Goal: Task Accomplishment & Management: Manage account settings

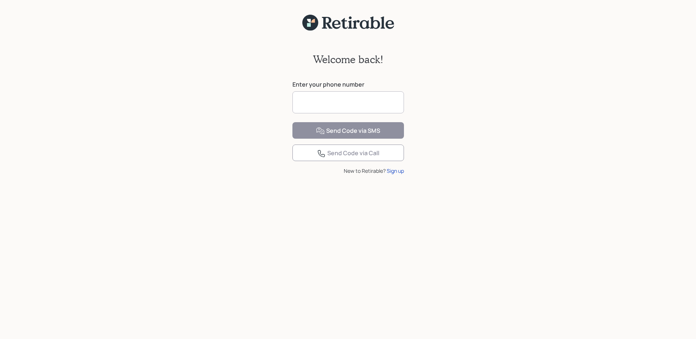
click at [324, 102] on input at bounding box center [349, 102] width 112 height 22
type input "**********"
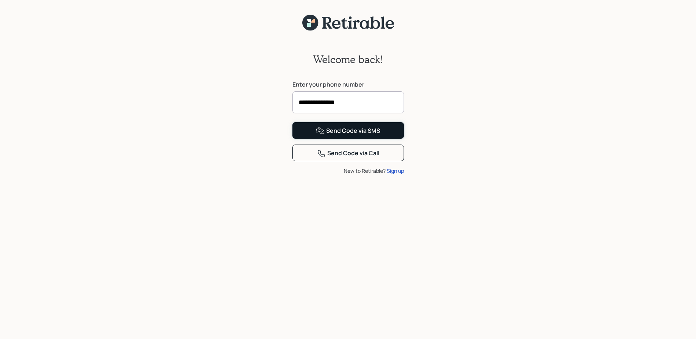
click at [347, 135] on div "Send Code via SMS" at bounding box center [348, 131] width 64 height 9
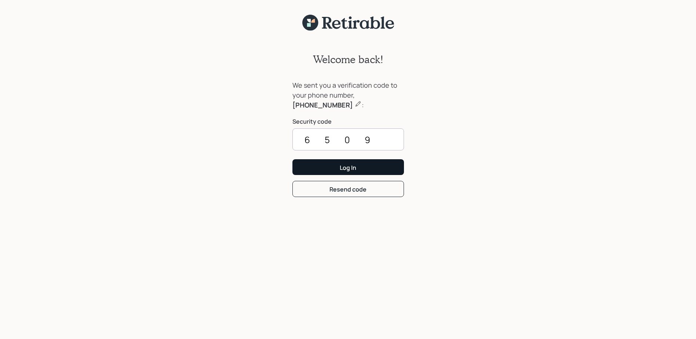
type input "6509"
click at [345, 164] on div "Log In" at bounding box center [348, 168] width 17 height 8
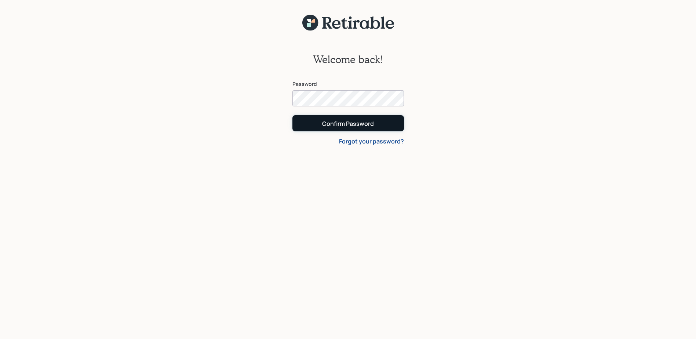
click at [350, 124] on div "Confirm Password" at bounding box center [348, 124] width 52 height 8
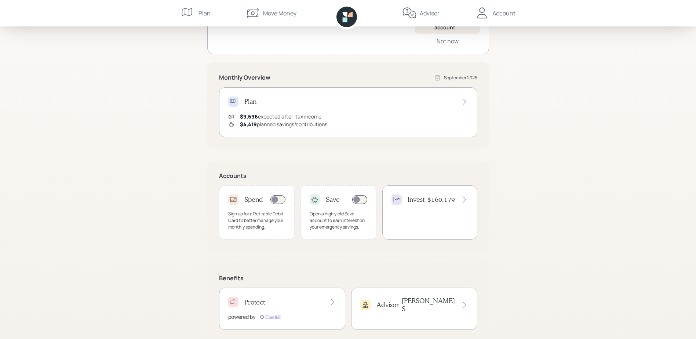
scroll to position [114, 0]
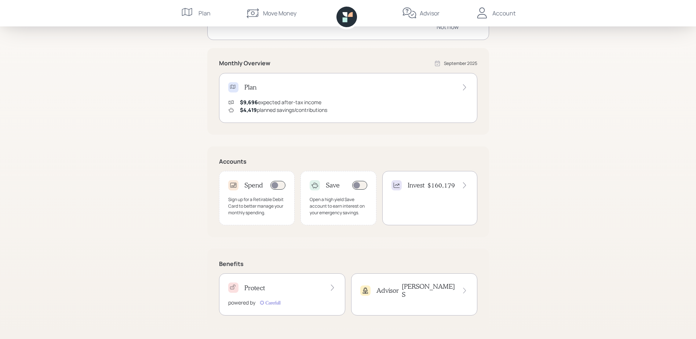
click at [461, 287] on icon at bounding box center [464, 290] width 7 height 7
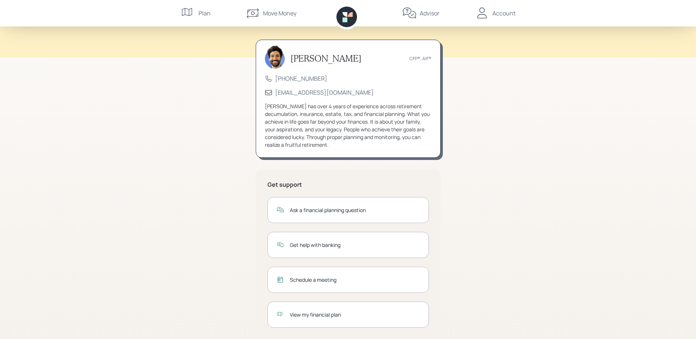
scroll to position [35, 0]
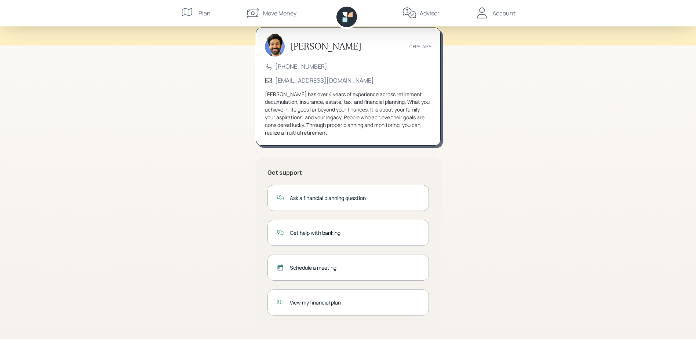
click at [331, 302] on div "View my financial plan" at bounding box center [355, 303] width 130 height 8
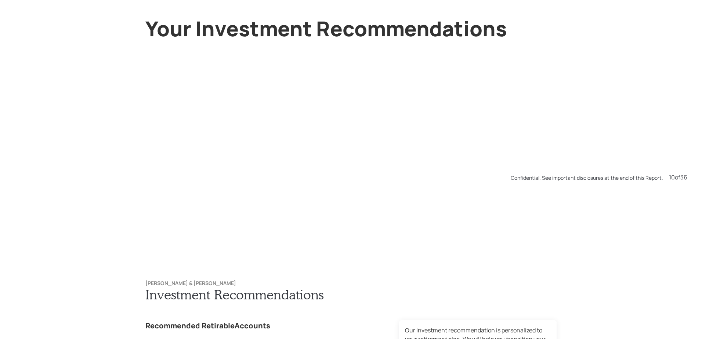
scroll to position [3391, 0]
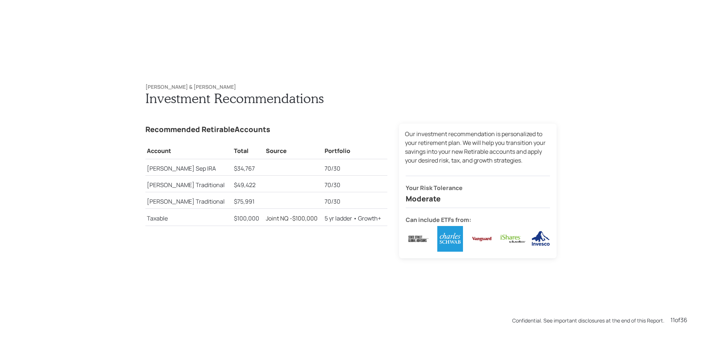
click at [232, 217] on td "$100,000" at bounding box center [248, 216] width 32 height 17
click at [275, 220] on p "Joint NQ - $100,000" at bounding box center [294, 218] width 56 height 9
click at [337, 219] on td "5 yr ladder • Growth+" at bounding box center [355, 216] width 64 height 17
